Goal: Task Accomplishment & Management: Manage account settings

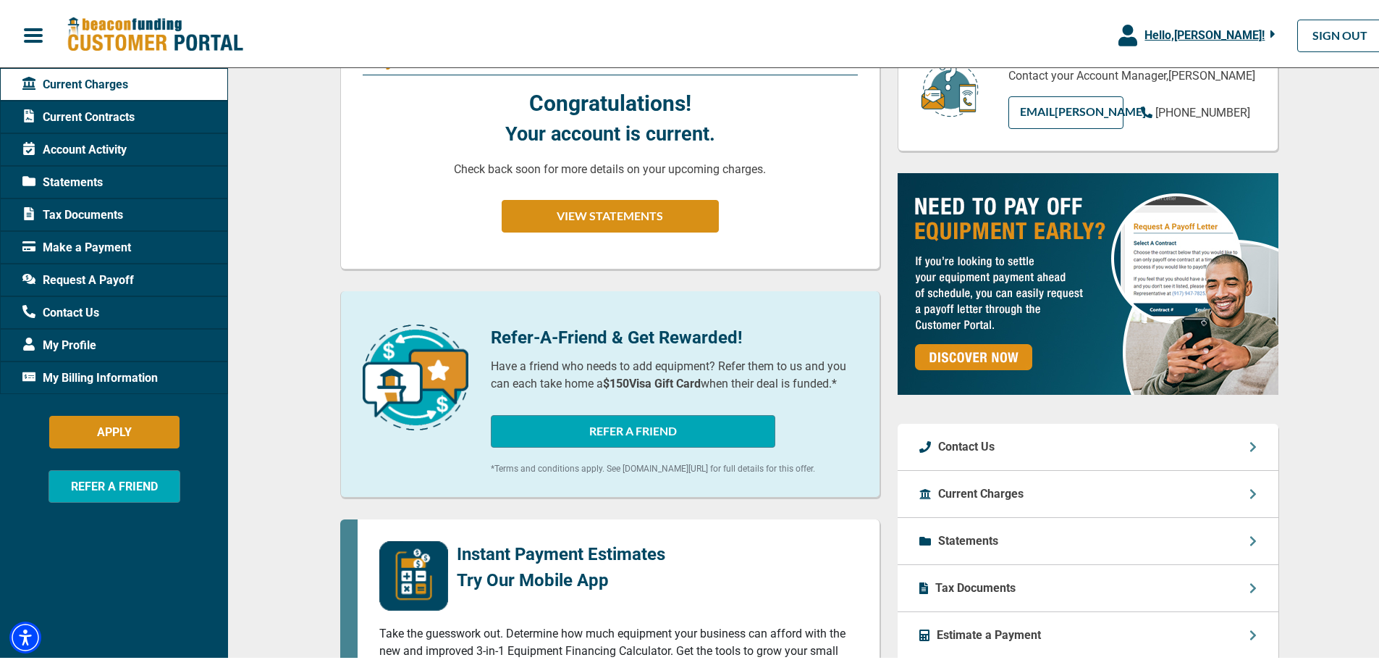
scroll to position [217, 0]
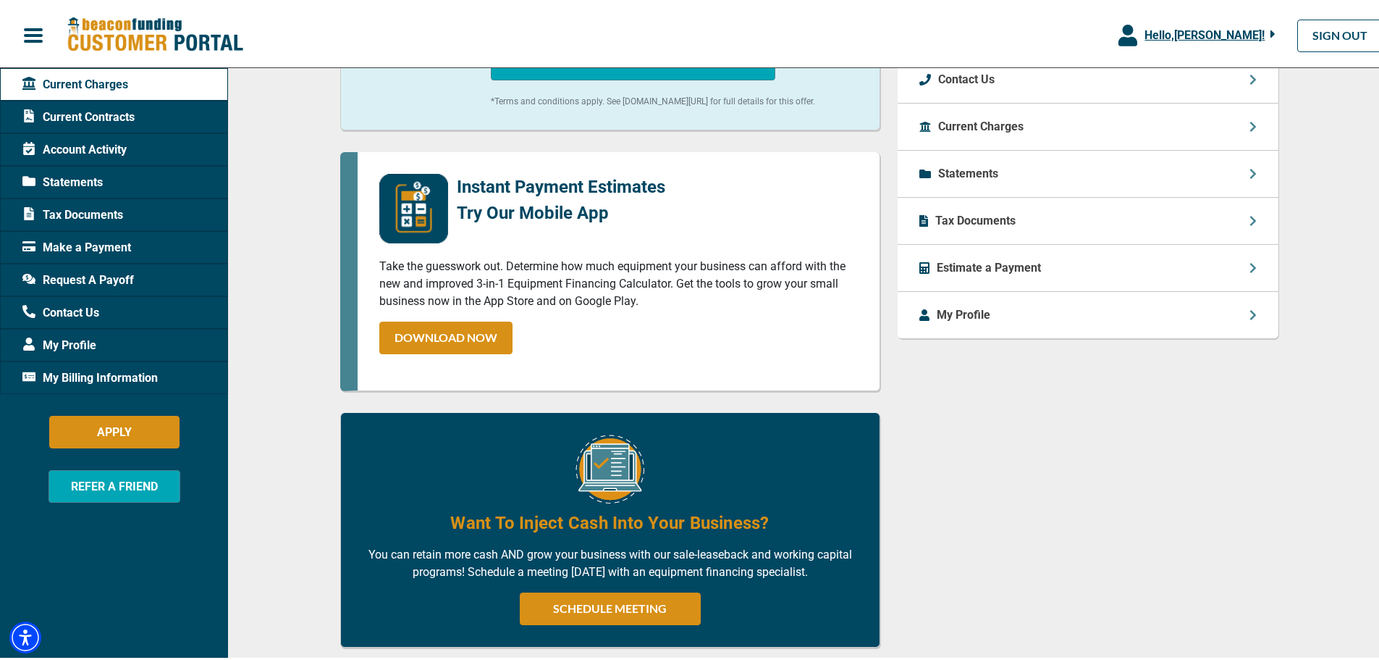
click at [870, 467] on div "Want To Inject Cash Into Your Business? You can retain more cash AND grow your …" at bounding box center [610, 527] width 540 height 235
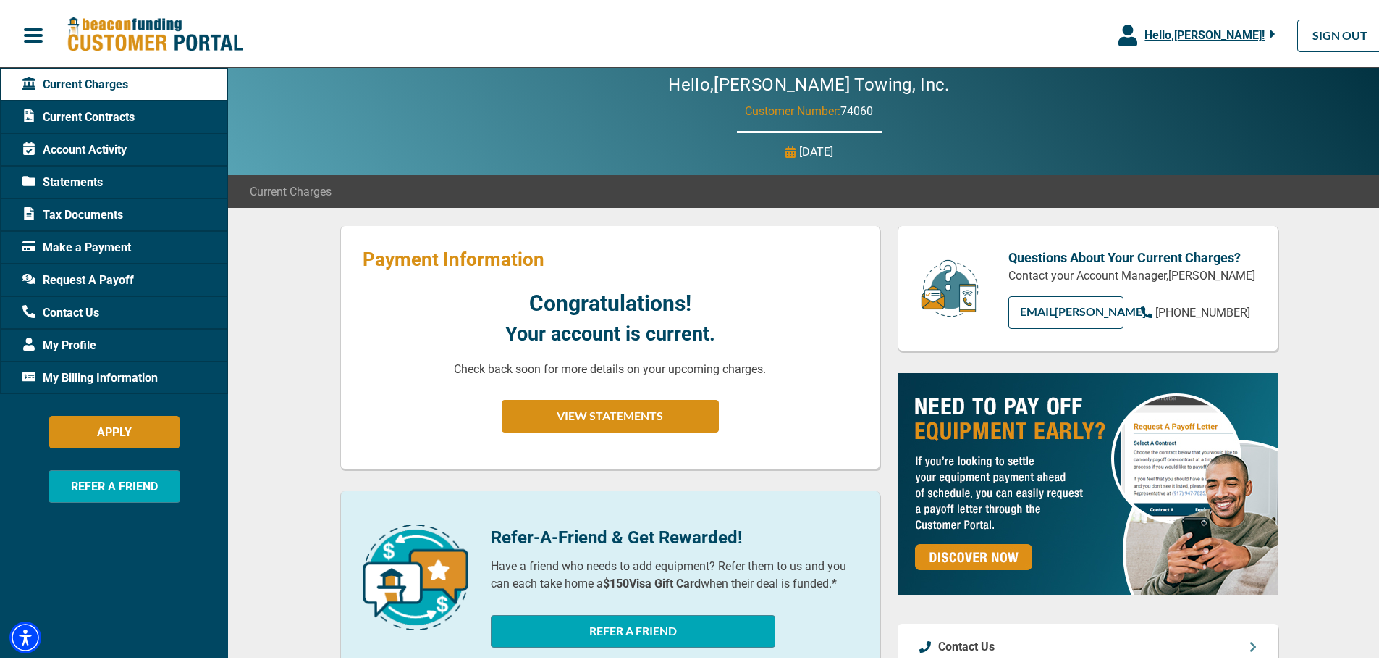
scroll to position [0, 0]
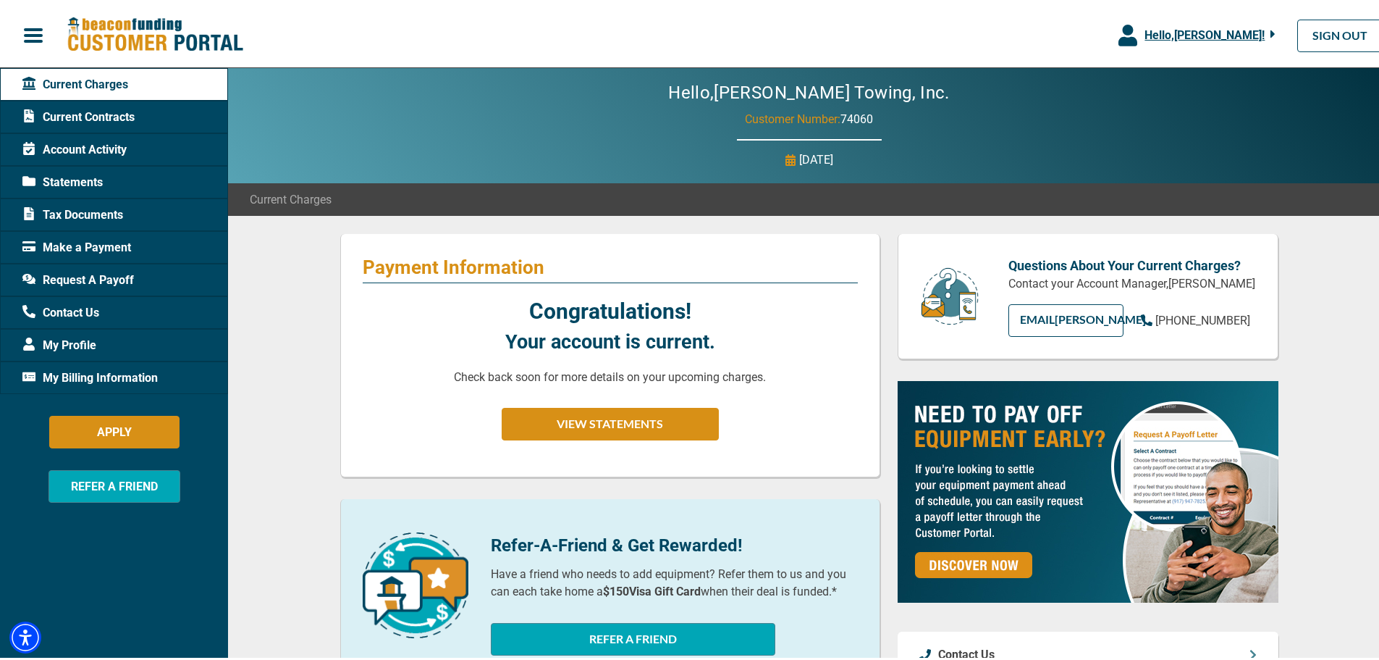
click at [101, 107] on span "Current Contracts" at bounding box center [78, 114] width 112 height 17
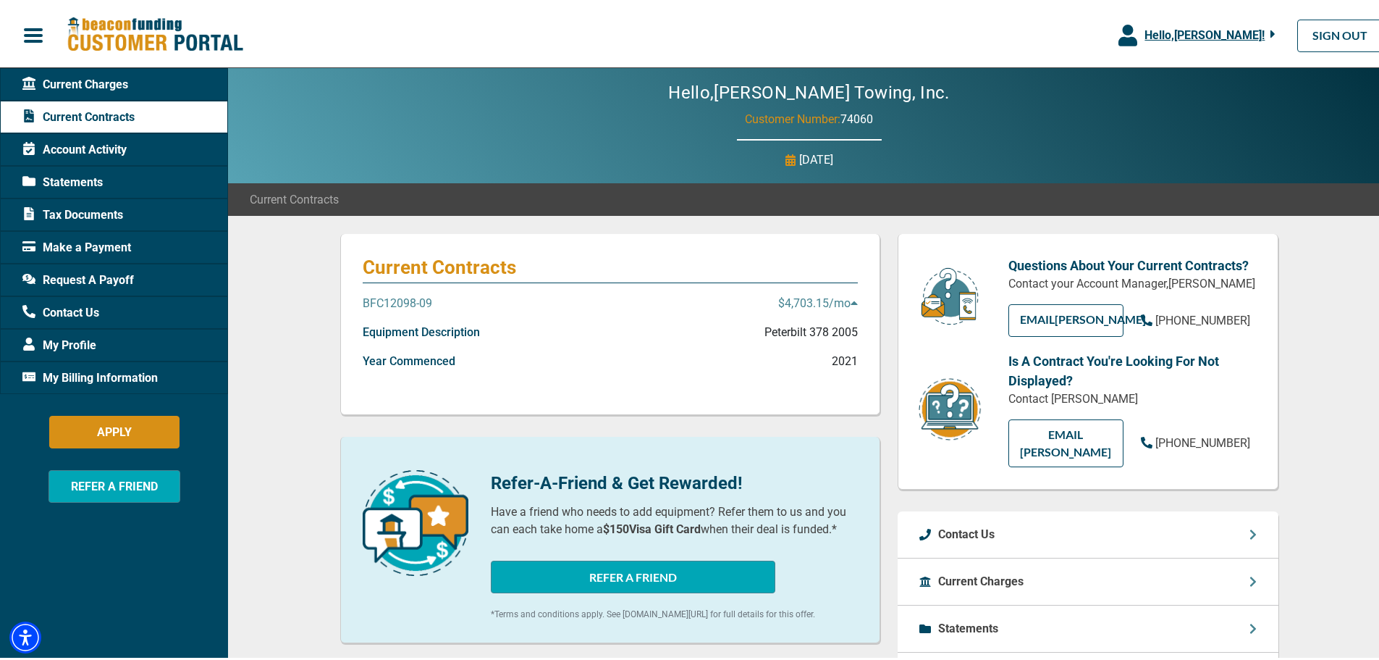
click at [100, 148] on span "Account Activity" at bounding box center [74, 146] width 104 height 17
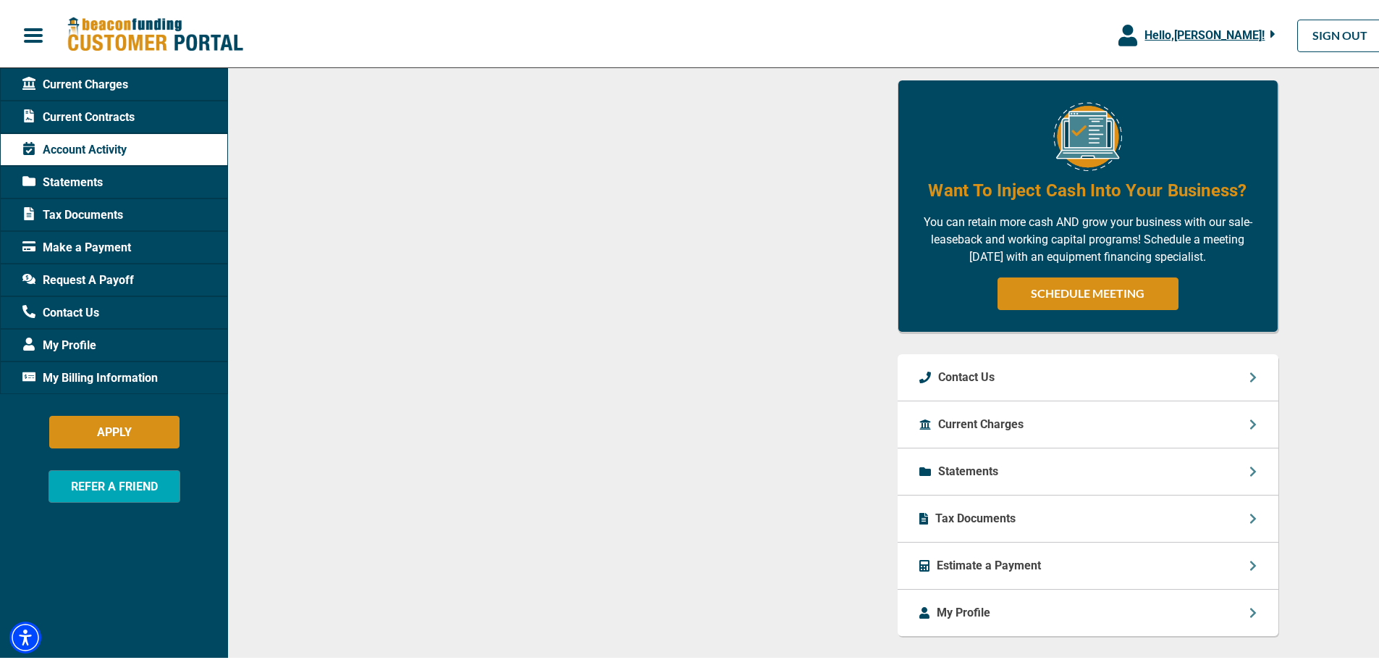
scroll to position [579, 0]
click at [937, 610] on p "My Profile" at bounding box center [964, 608] width 54 height 17
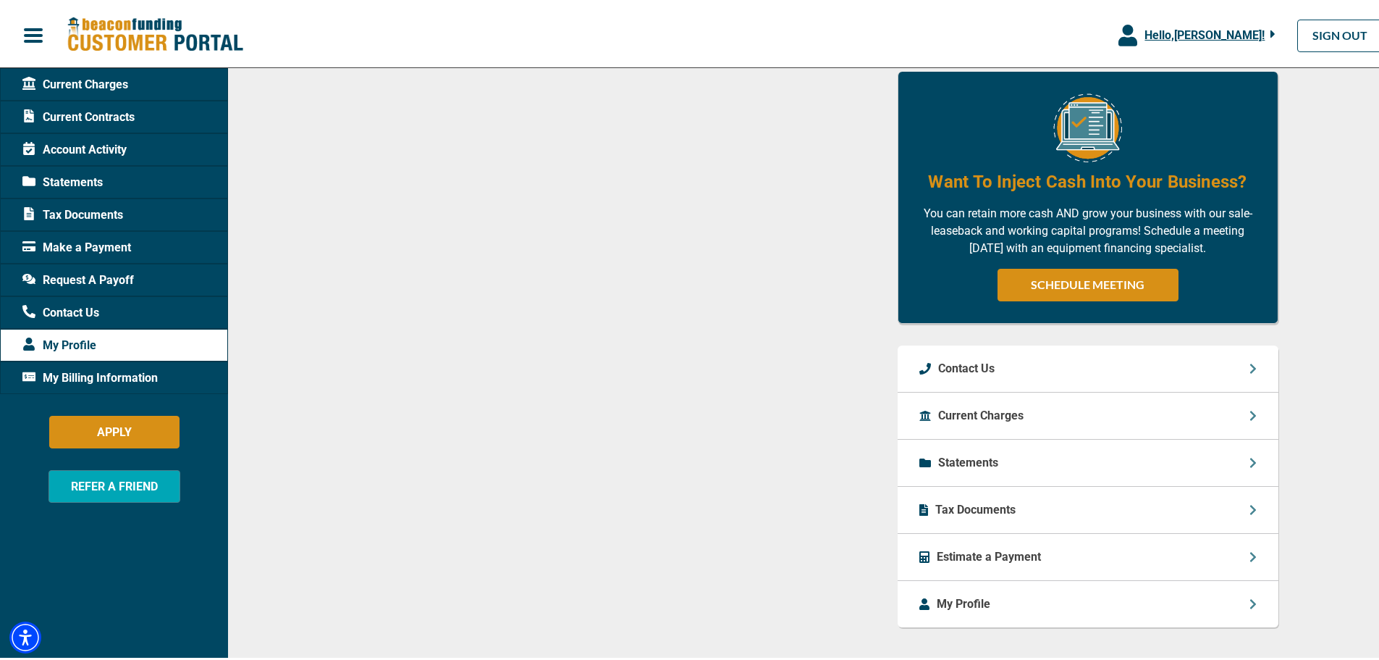
scroll to position [796, 0]
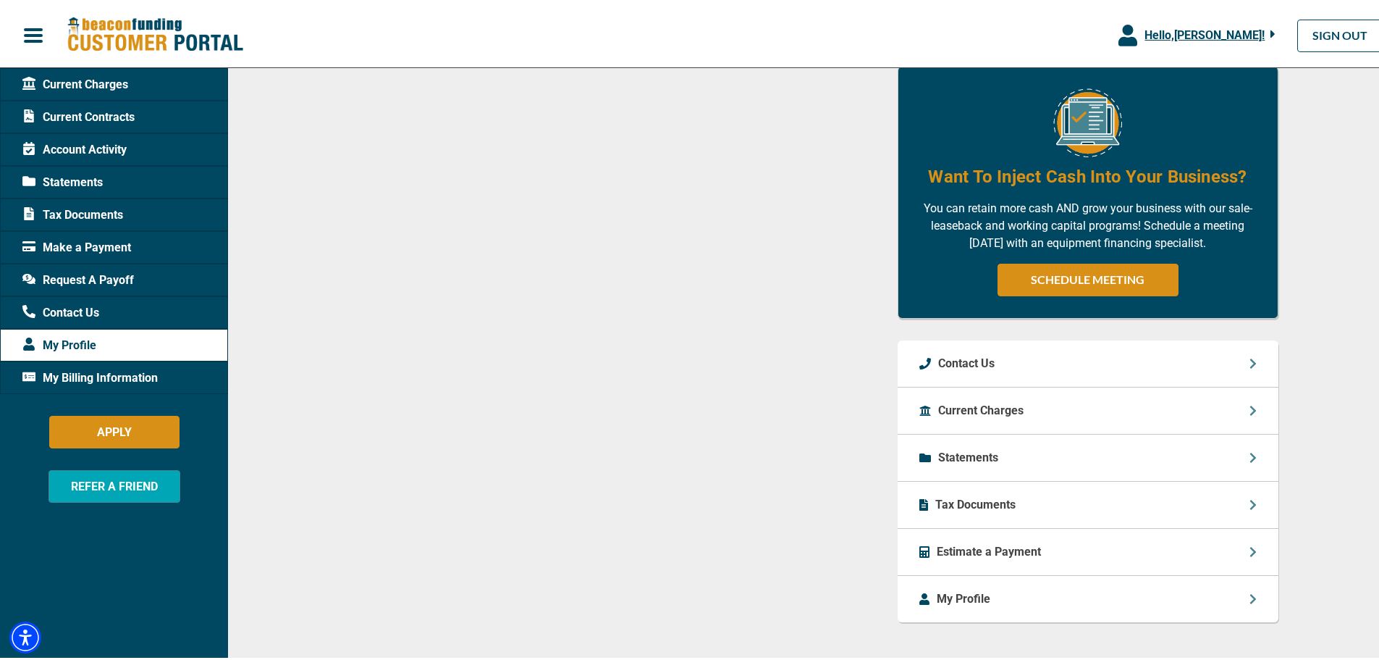
click at [133, 376] on span "My Billing Information" at bounding box center [89, 374] width 135 height 17
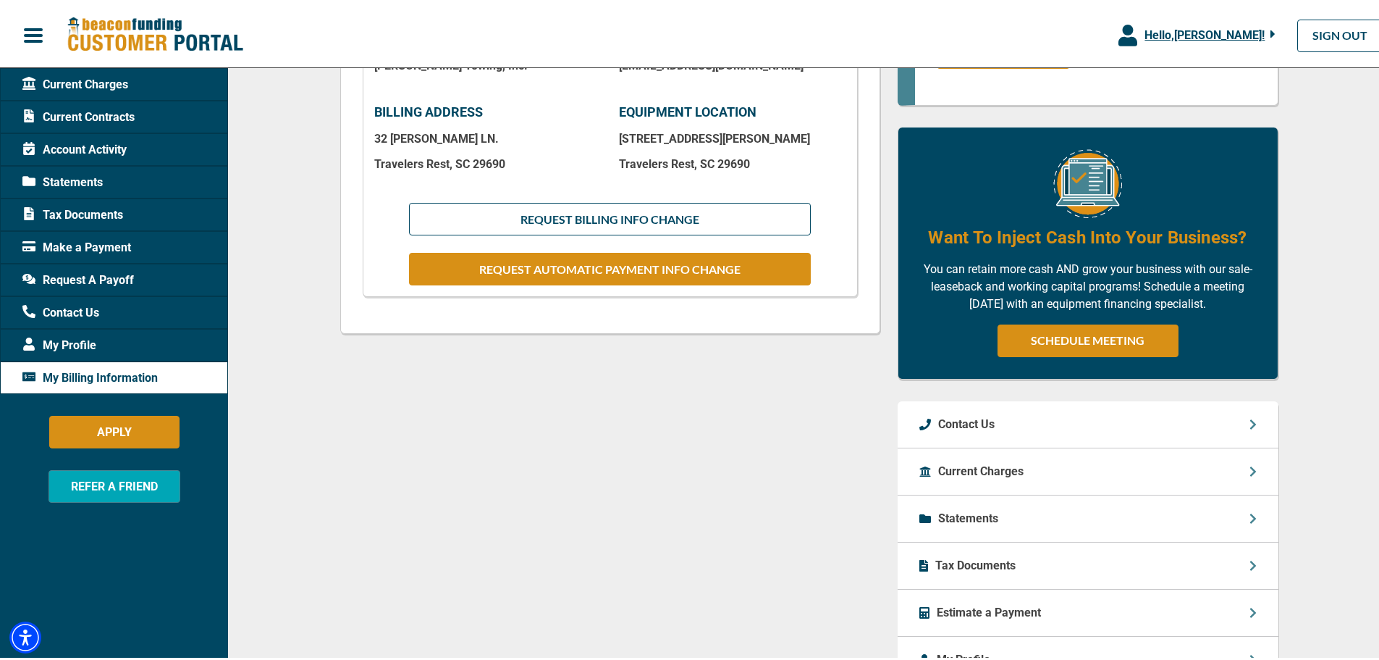
scroll to position [517, 0]
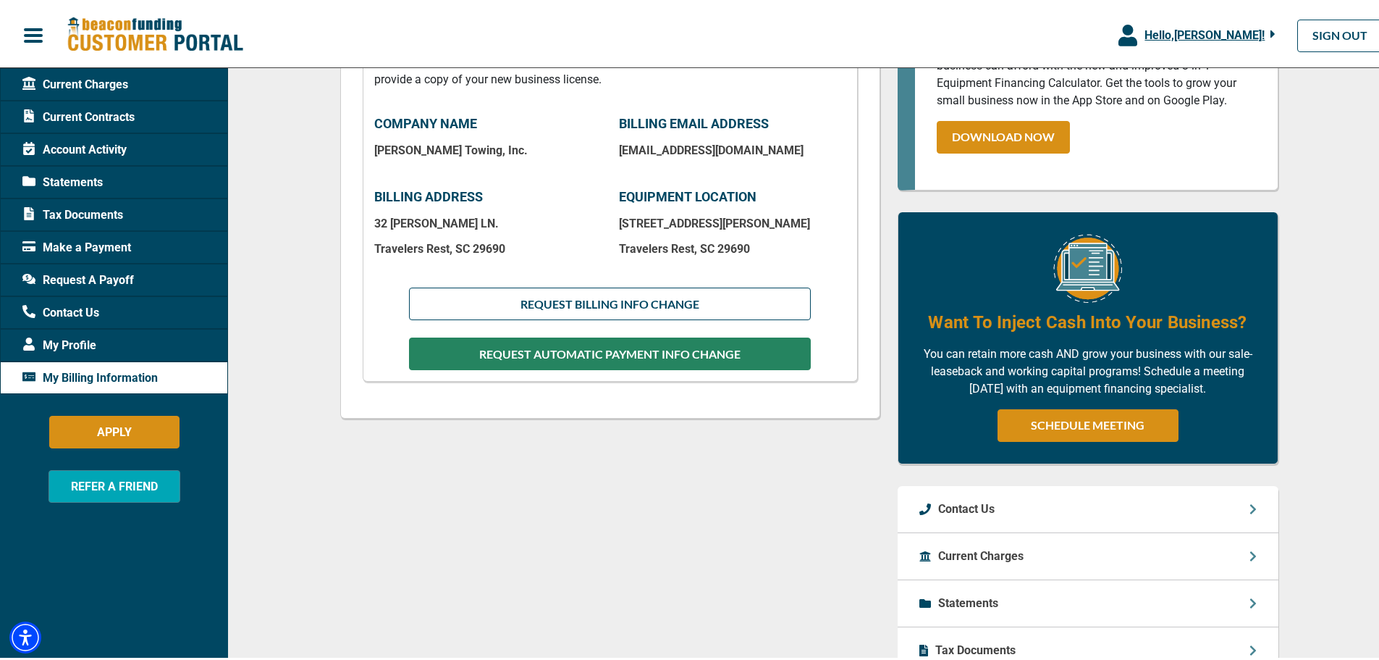
click at [599, 359] on button "REQUEST AUTOMATIC PAYMENT INFO CHANGE" at bounding box center [609, 351] width 401 height 33
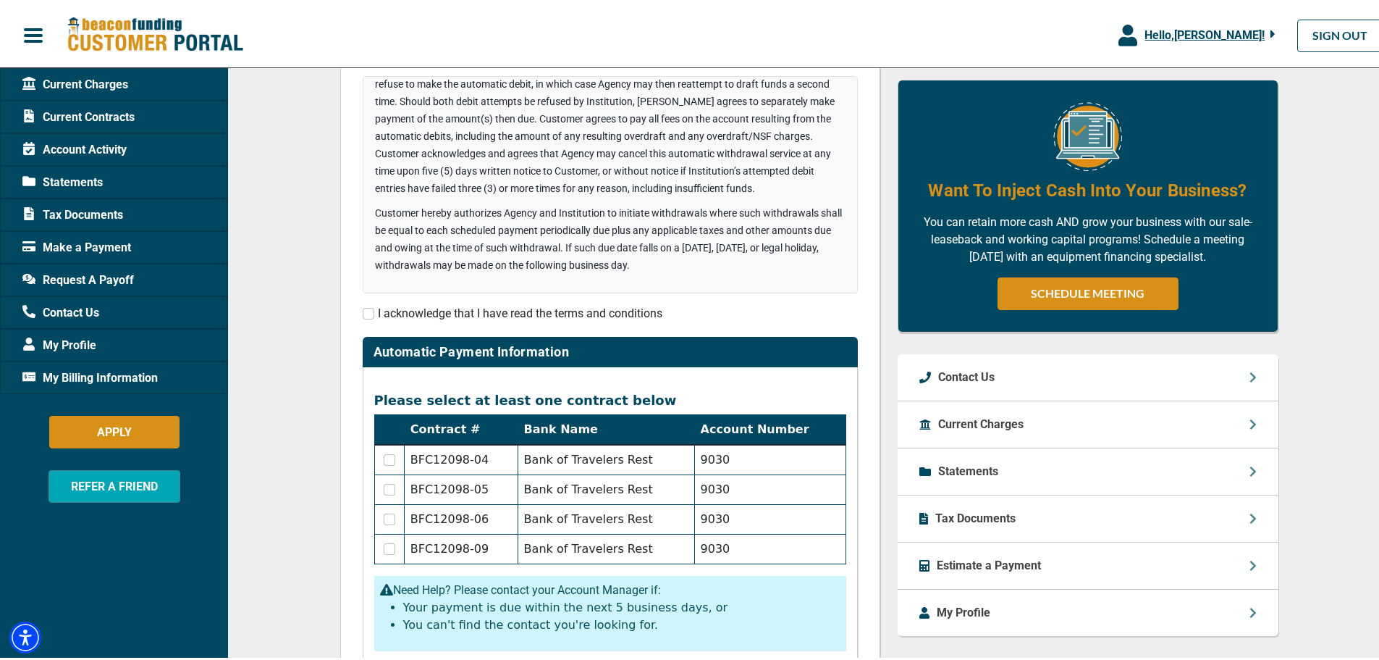
scroll to position [308, 0]
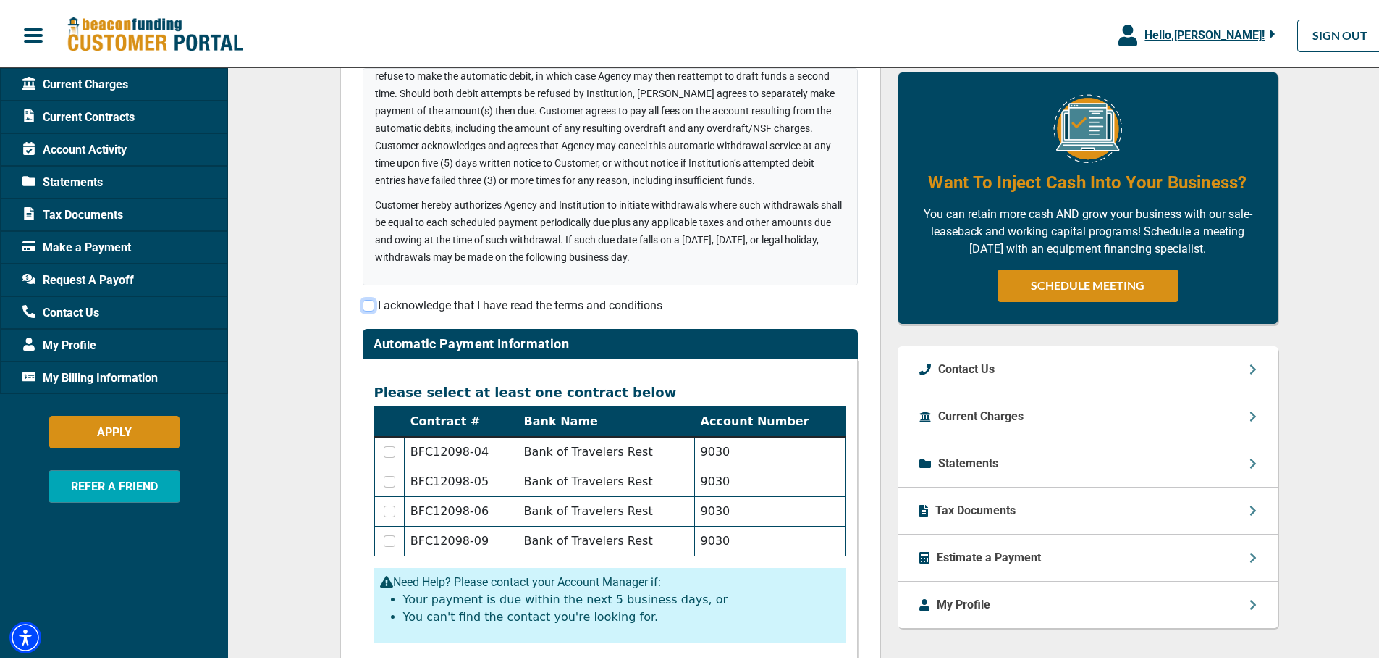
click at [366, 306] on input "checkbox" at bounding box center [369, 303] width 12 height 12
checkbox input "true"
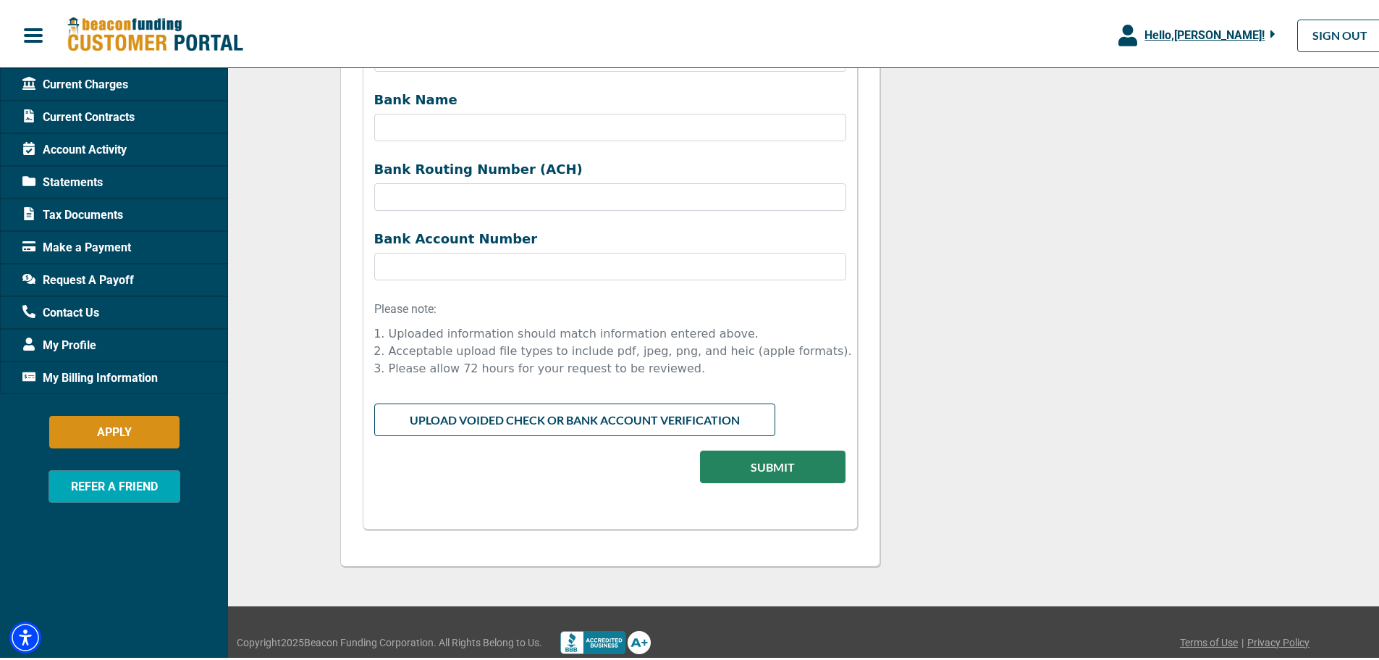
scroll to position [960, 0]
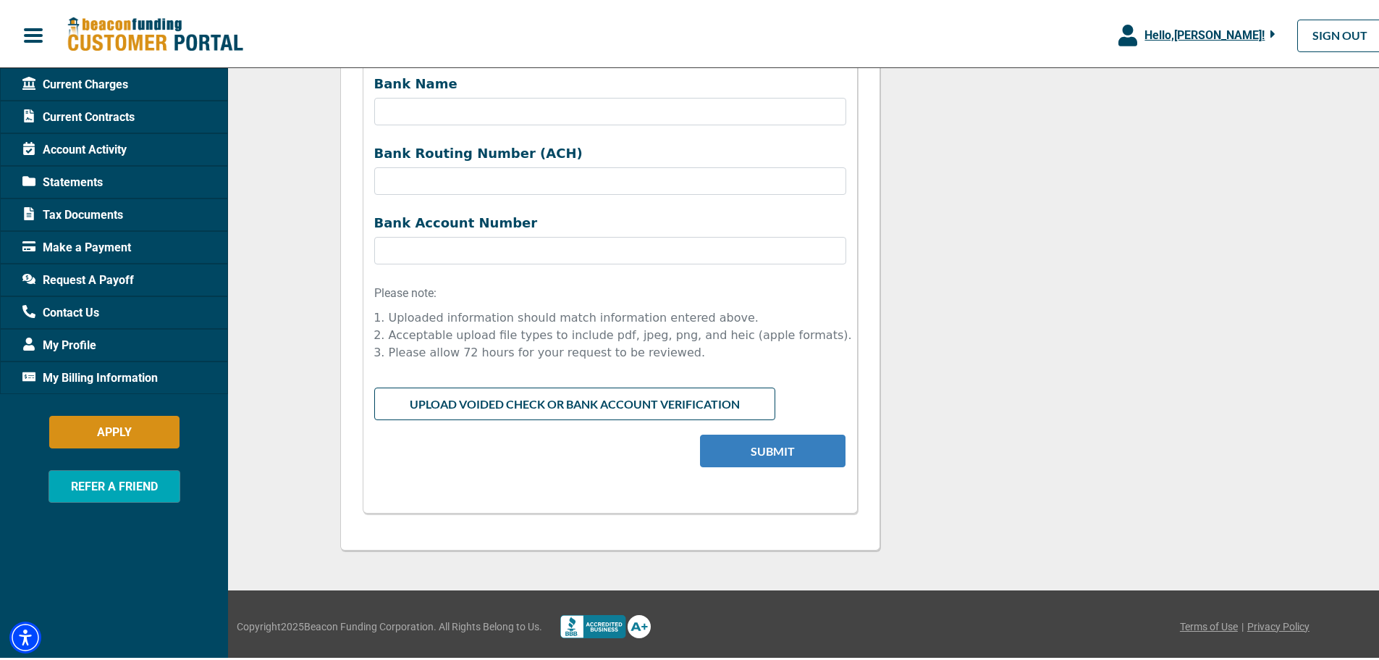
click at [748, 448] on button "Submit" at bounding box center [773, 448] width 146 height 33
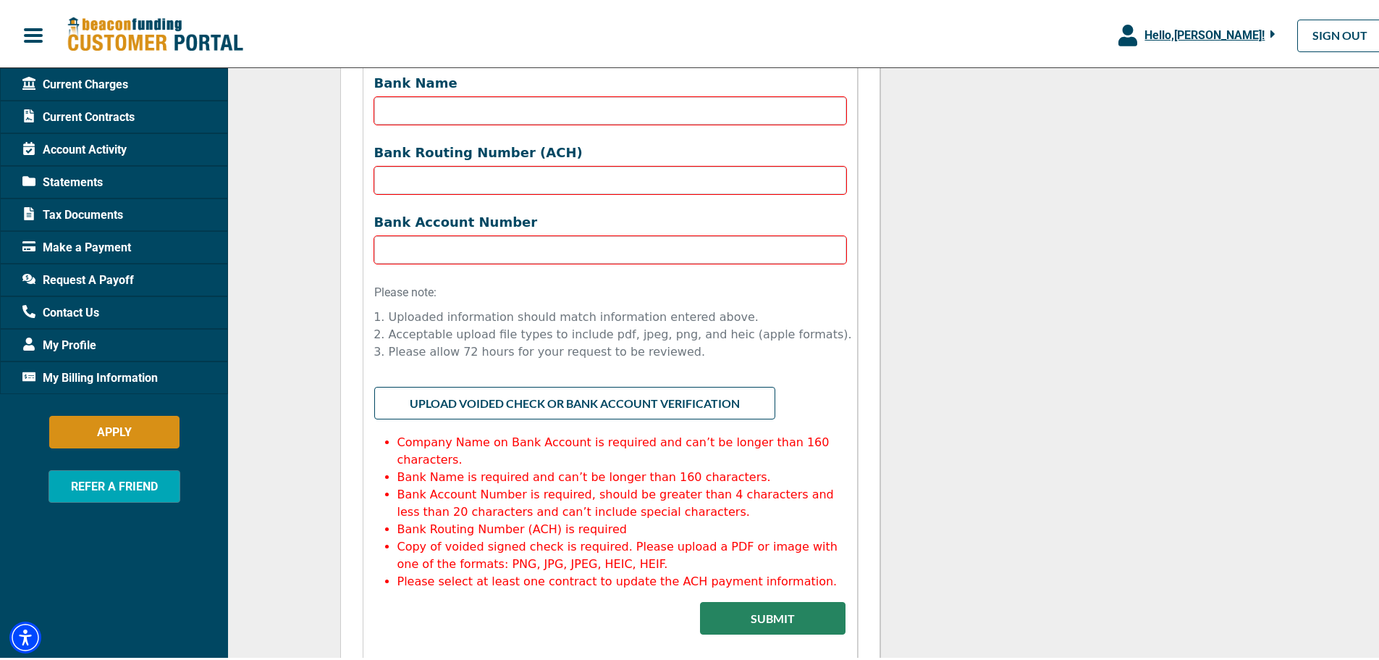
click at [987, 419] on div "Questions about ACH Change? Contact your Account Manager, [PERSON_NAME] EMAIL […" at bounding box center [1088, 3] width 398 height 1465
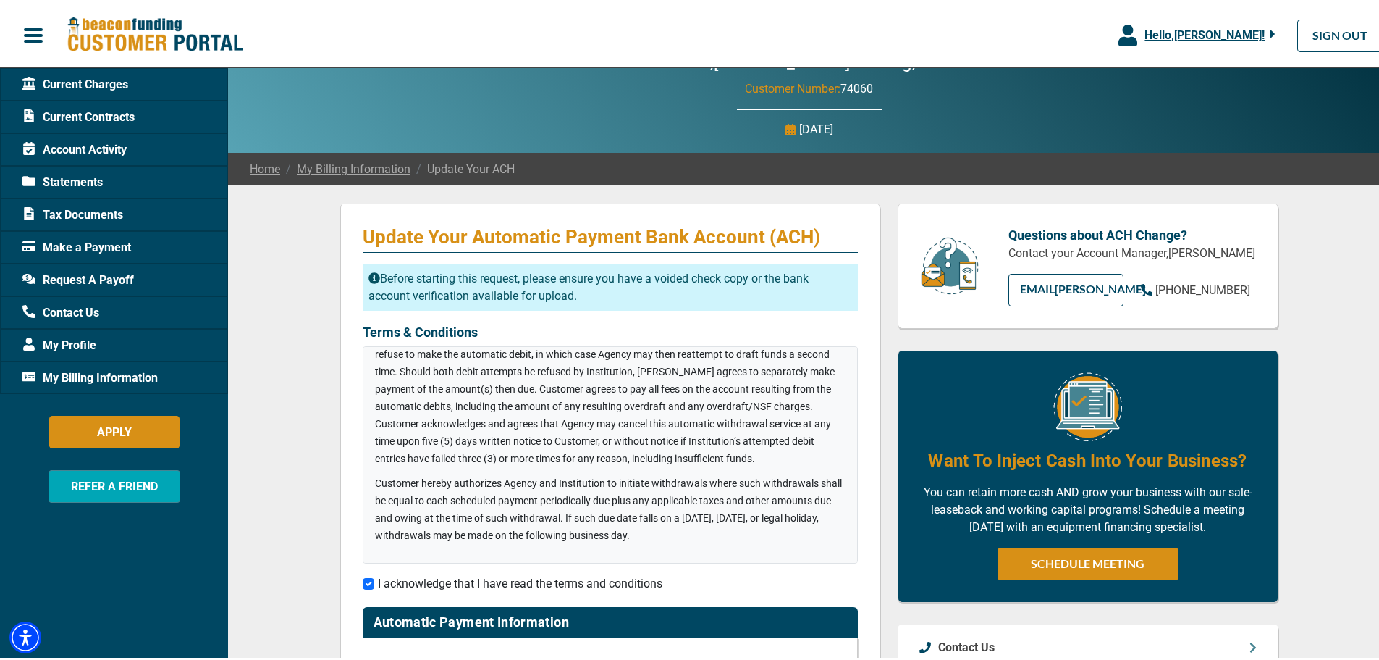
scroll to position [0, 0]
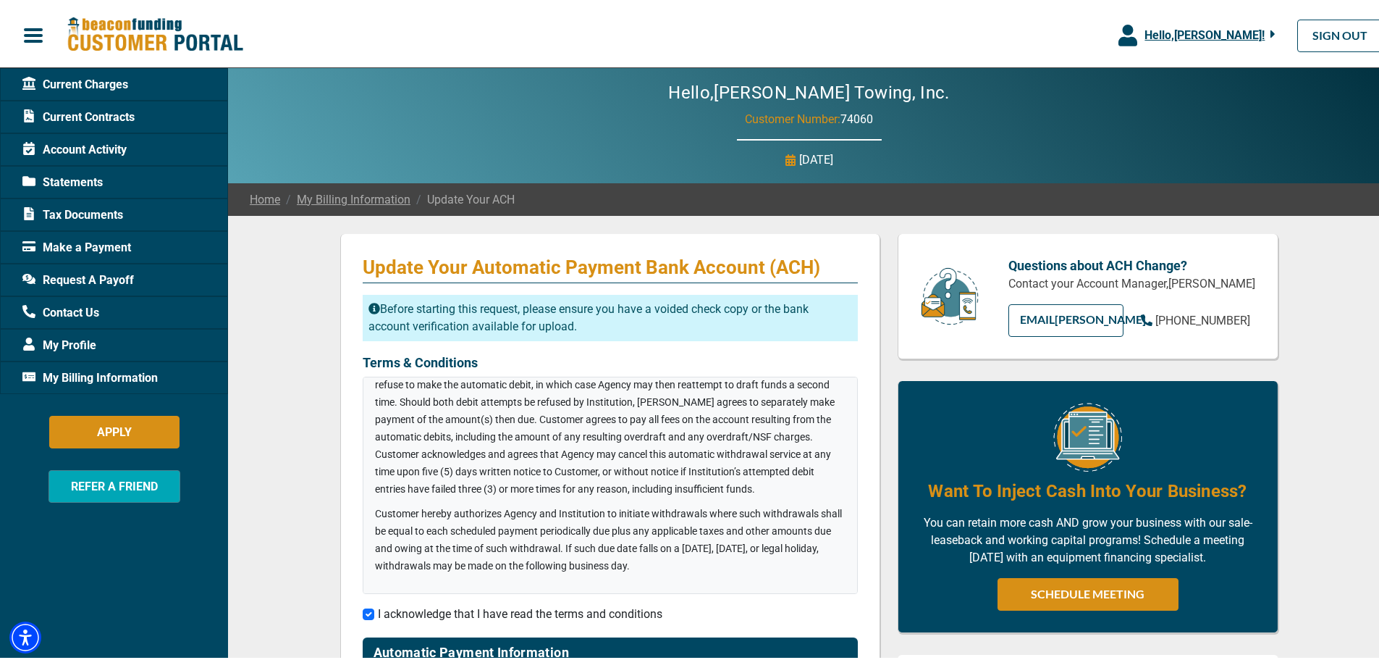
click at [130, 344] on div "My Profile" at bounding box center [114, 342] width 228 height 33
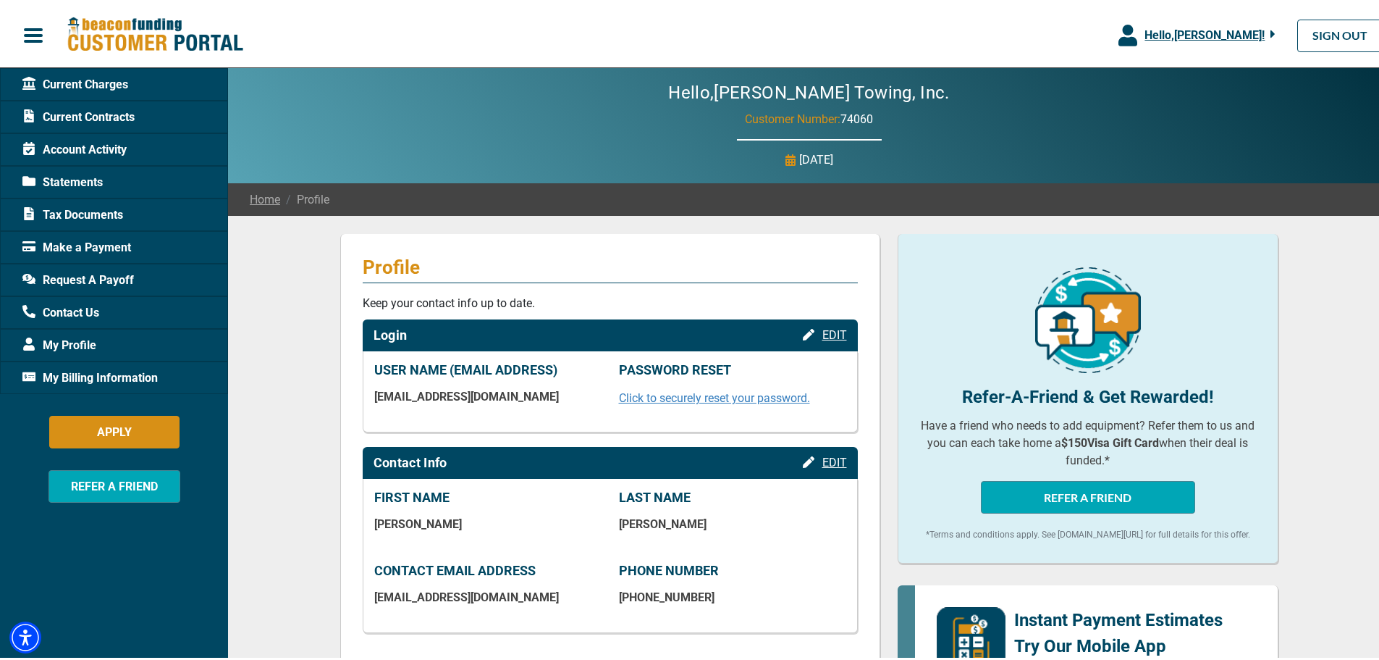
click at [53, 342] on span "My Profile" at bounding box center [59, 342] width 74 height 17
click at [56, 371] on span "My Billing Information" at bounding box center [89, 374] width 135 height 17
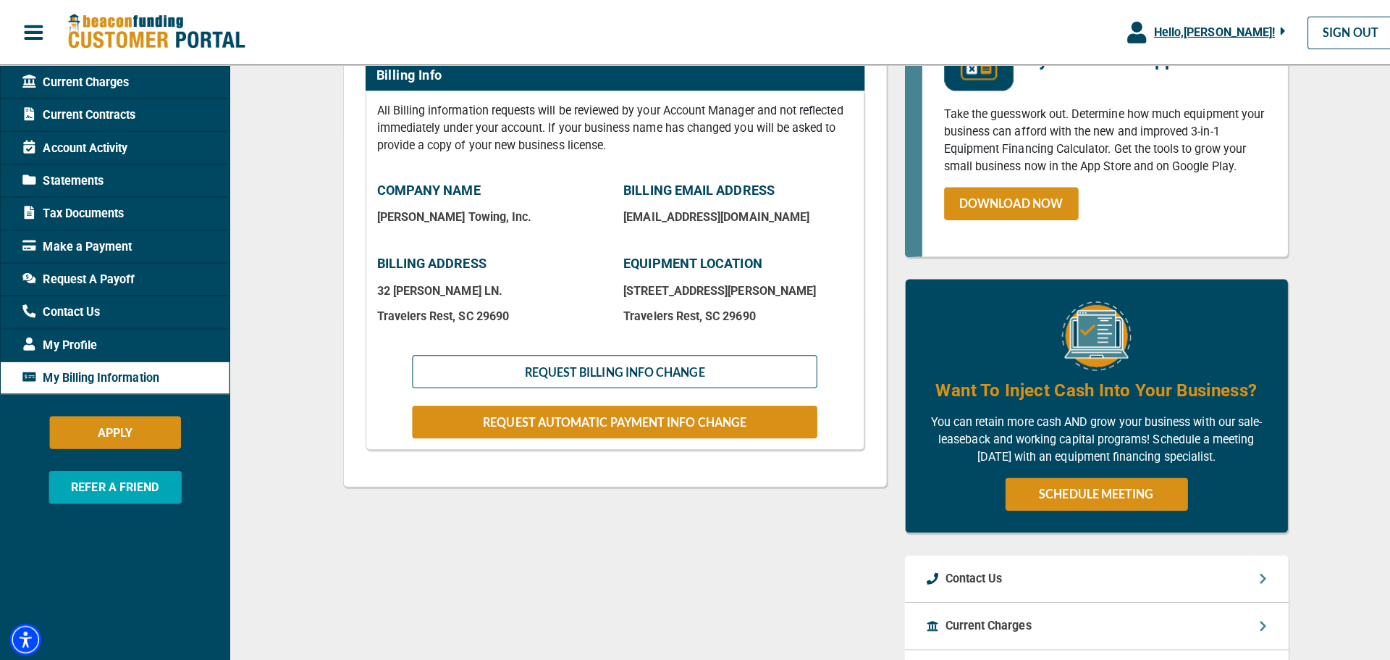
scroll to position [290, 0]
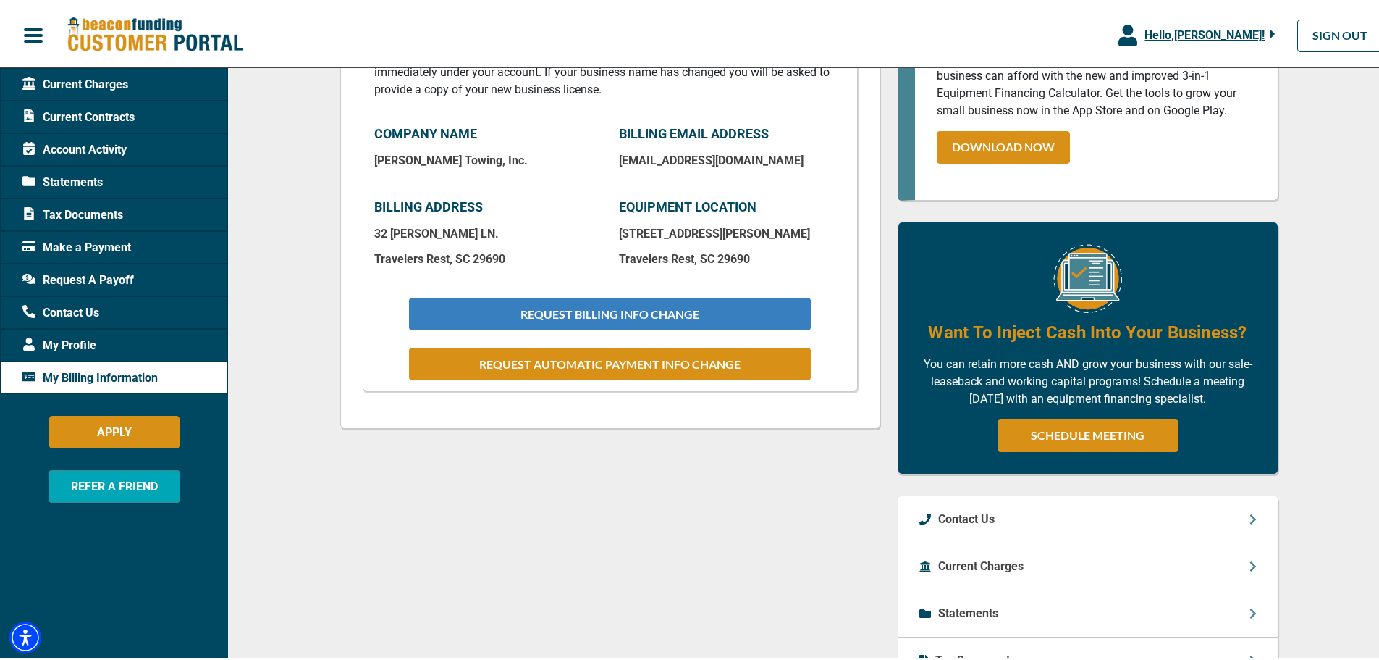
click at [581, 306] on button "REQUEST BILLING INFO CHANGE" at bounding box center [609, 311] width 401 height 33
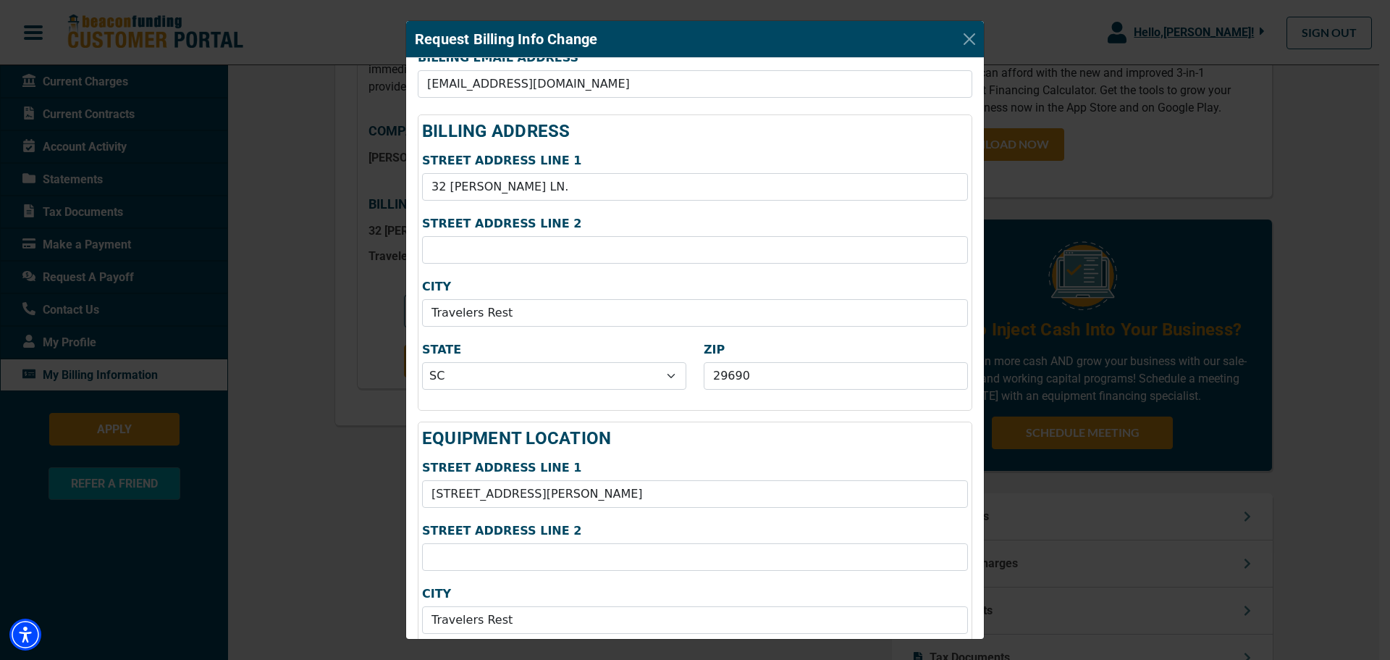
scroll to position [78, 0]
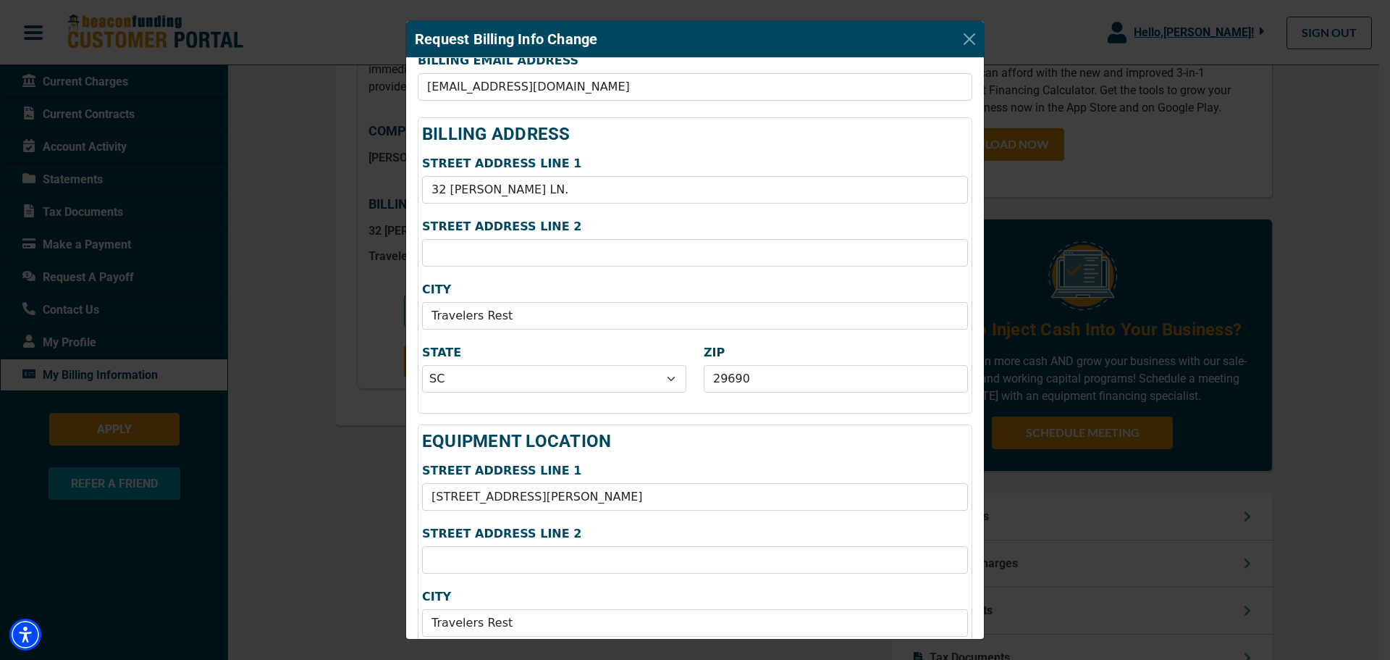
click at [337, 537] on div "Request Billing Info Change COMPANY NAME [PERSON_NAME] Towing, Inc. [PERSON_NAM…" at bounding box center [695, 330] width 1390 height 660
click at [971, 43] on button "Close" at bounding box center [969, 39] width 23 height 23
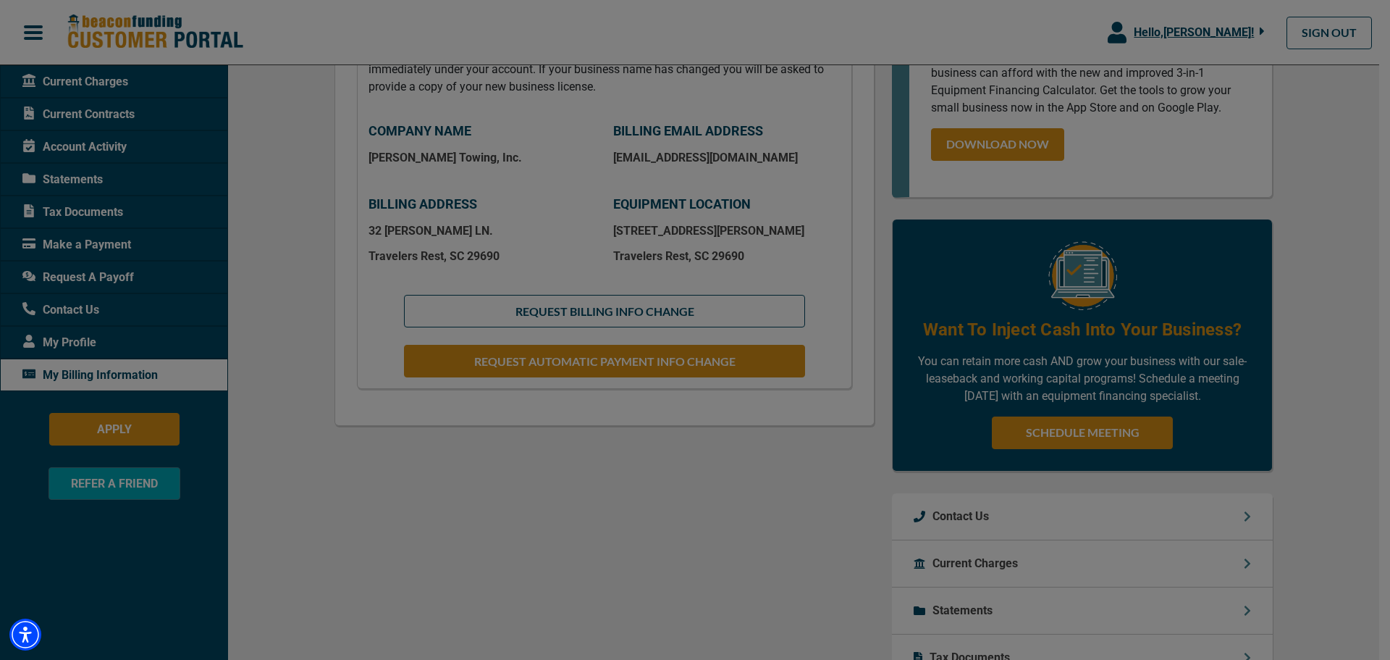
click at [327, 520] on div at bounding box center [695, 330] width 1390 height 660
click at [83, 313] on div at bounding box center [695, 330] width 1390 height 660
click at [44, 307] on div at bounding box center [695, 330] width 1390 height 660
click at [46, 311] on div at bounding box center [695, 330] width 1390 height 660
click at [345, 521] on div at bounding box center [695, 330] width 1390 height 660
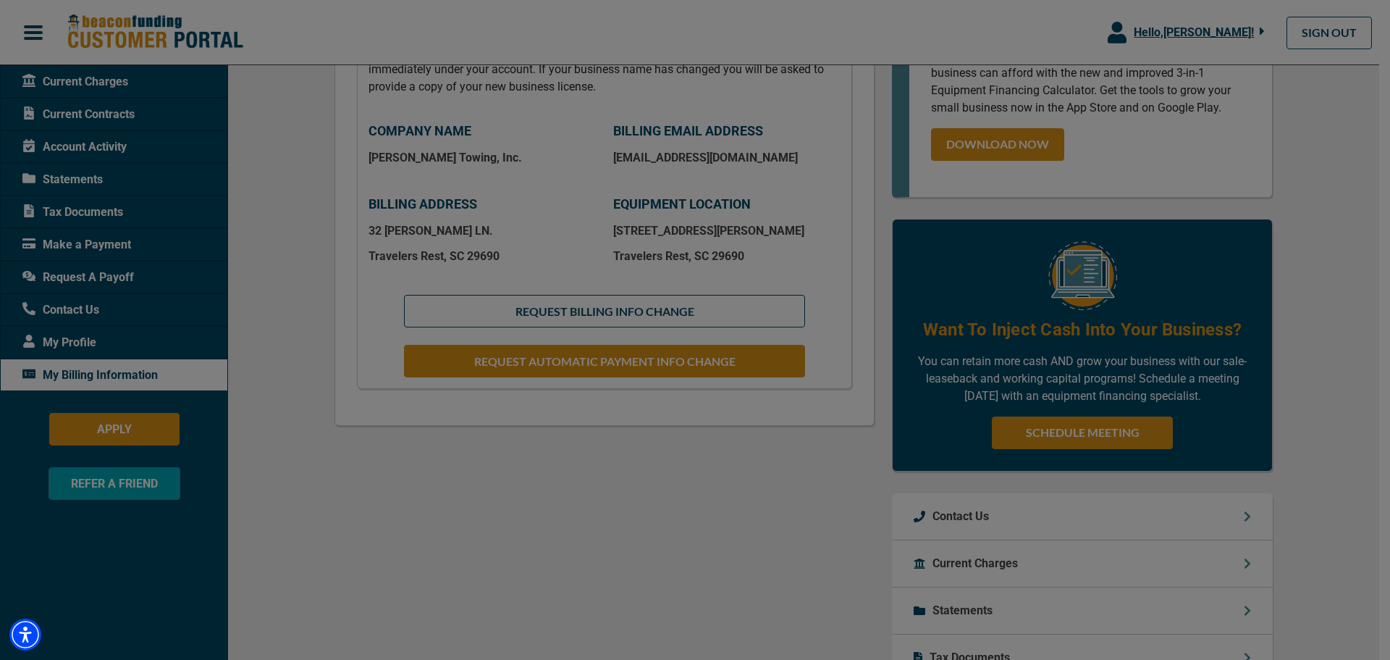
click at [345, 521] on div at bounding box center [695, 330] width 1390 height 660
click at [85, 311] on div at bounding box center [695, 330] width 1390 height 660
